Goal: Navigation & Orientation: Find specific page/section

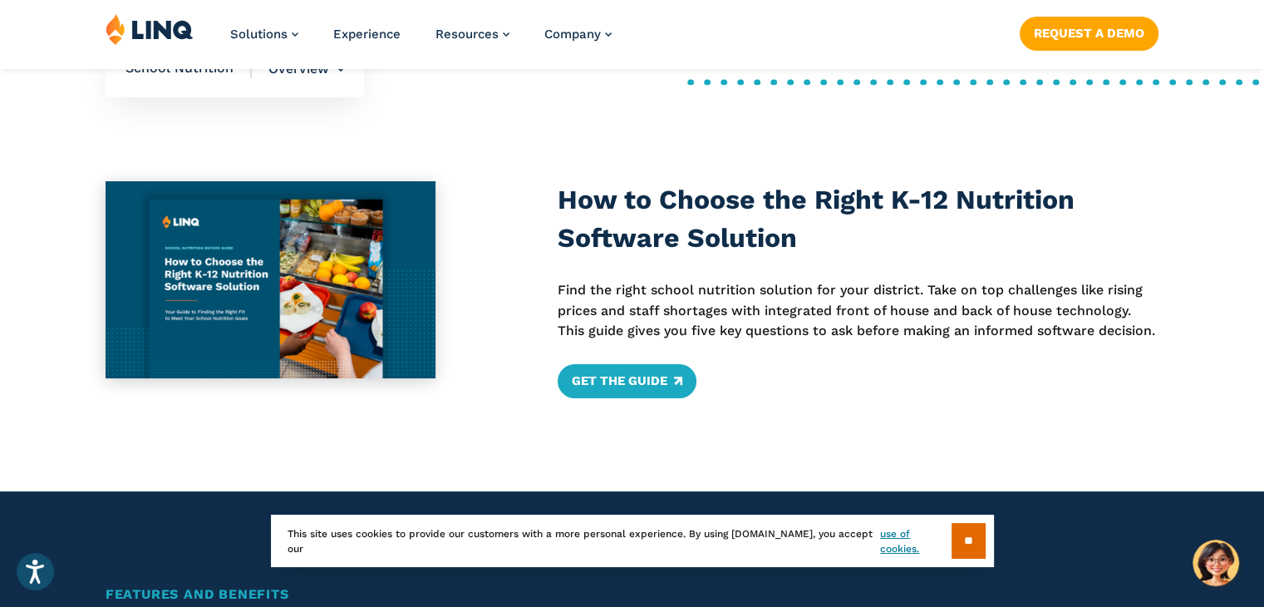
scroll to position [665, 0]
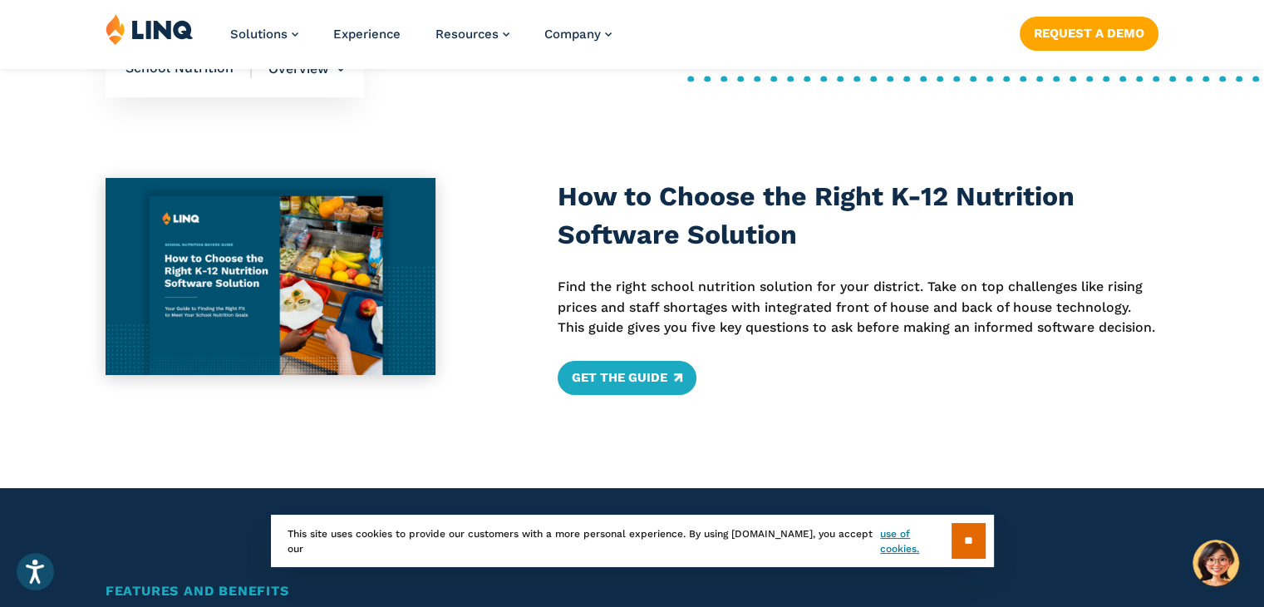
click at [968, 544] on input "**" at bounding box center [969, 541] width 34 height 36
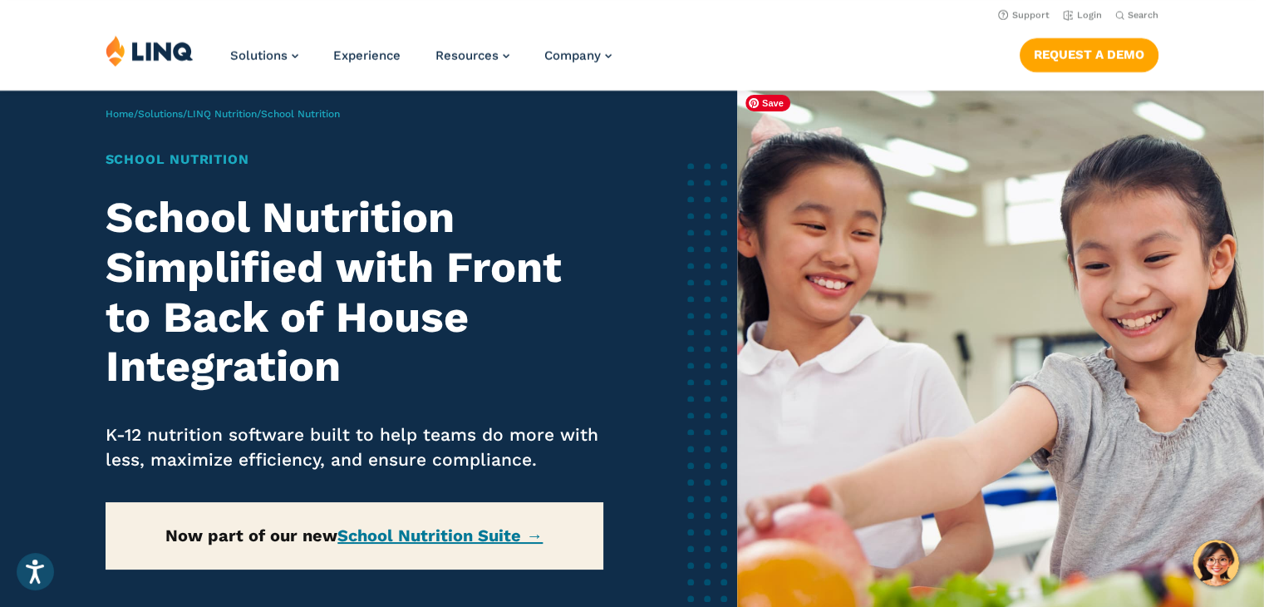
scroll to position [0, 0]
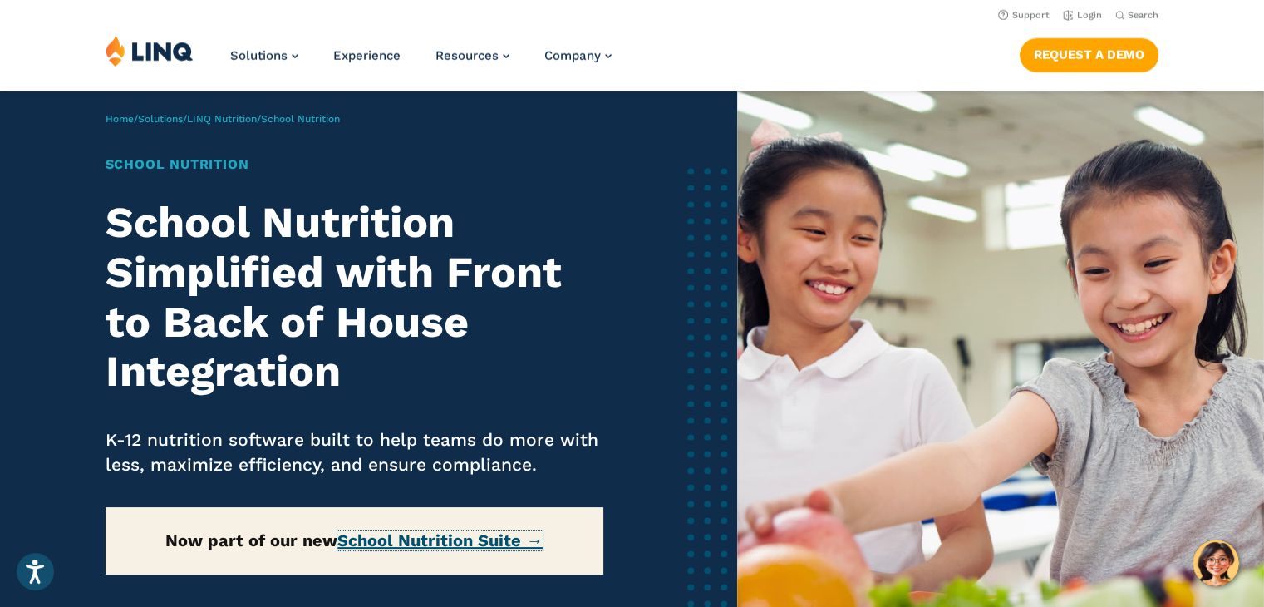
click at [421, 539] on link "School Nutrition Suite →" at bounding box center [439, 540] width 205 height 20
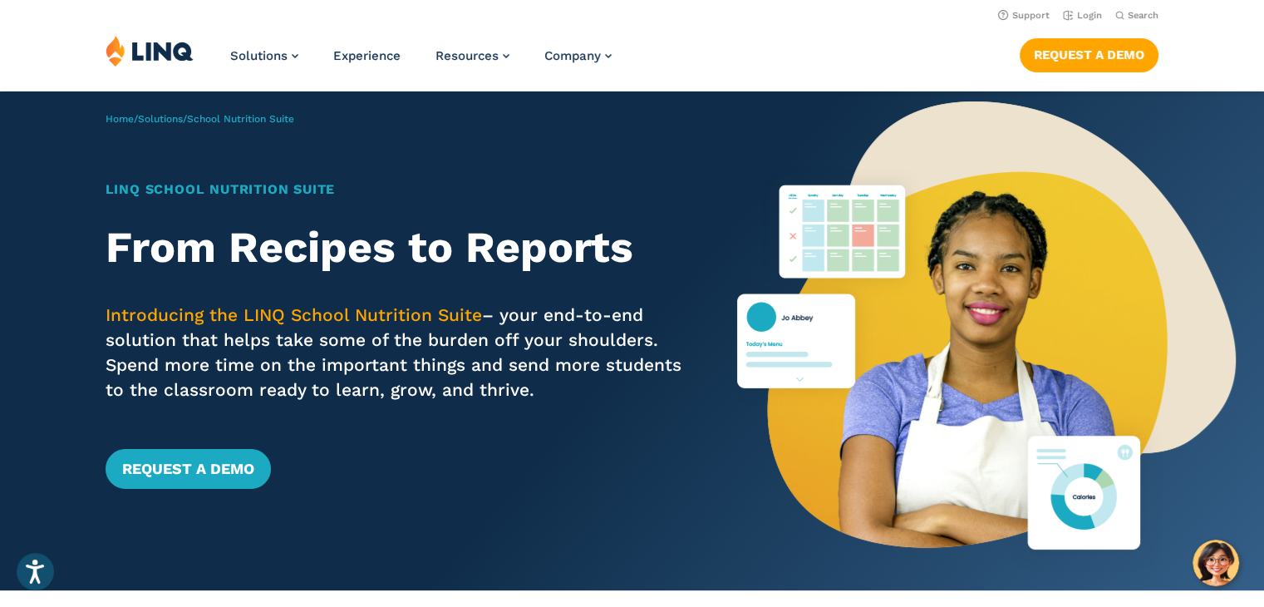
click at [1087, 27] on header "Support Login Search Search for: Solutions Nutrition Overview NEW School Nutrit…" at bounding box center [632, 45] width 1264 height 91
click at [1087, 18] on link "Login" at bounding box center [1082, 15] width 39 height 11
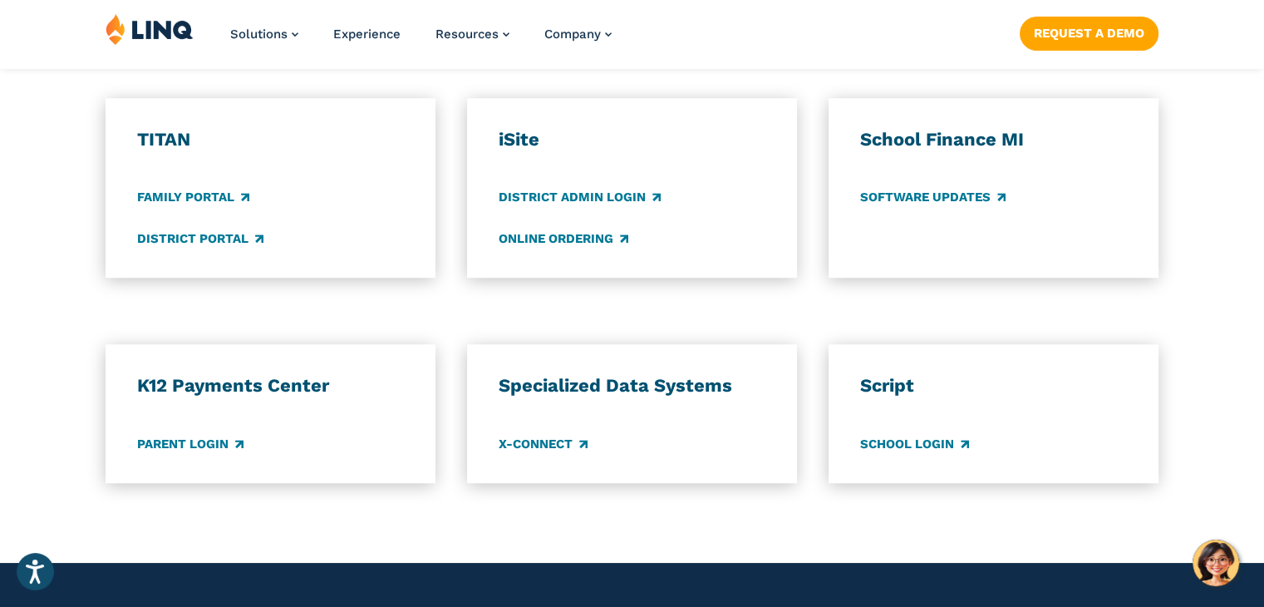
scroll to position [1247, 0]
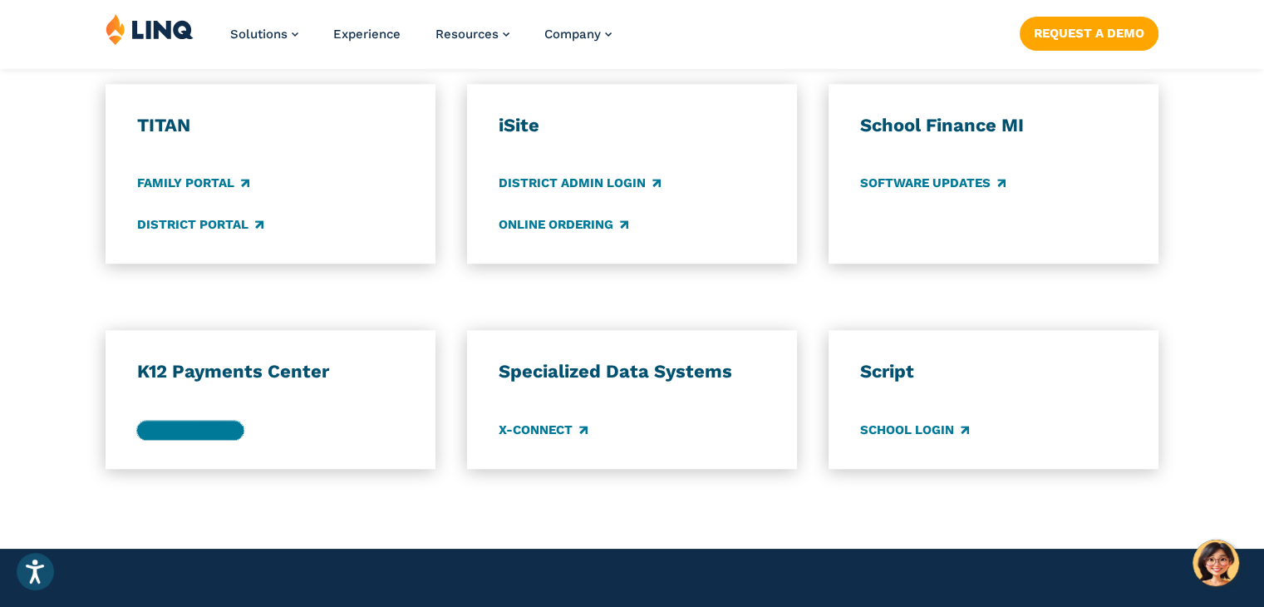
click at [203, 435] on link "Parent Login" at bounding box center [190, 430] width 106 height 18
